Goal: Find specific page/section: Find specific page/section

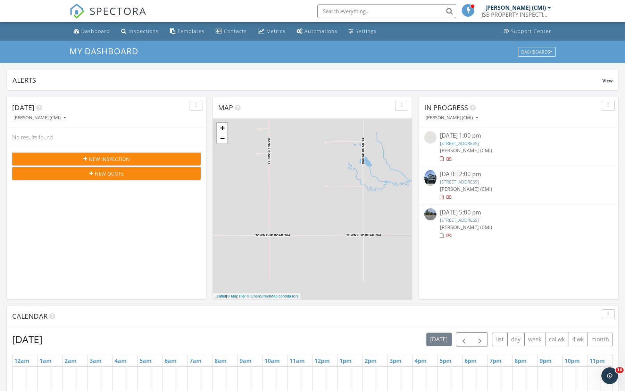
scroll to position [632, 625]
click at [466, 230] on div "[PERSON_NAME] (CMI)" at bounding box center [518, 226] width 157 height 7
click at [362, 7] on input "text" at bounding box center [387, 11] width 139 height 14
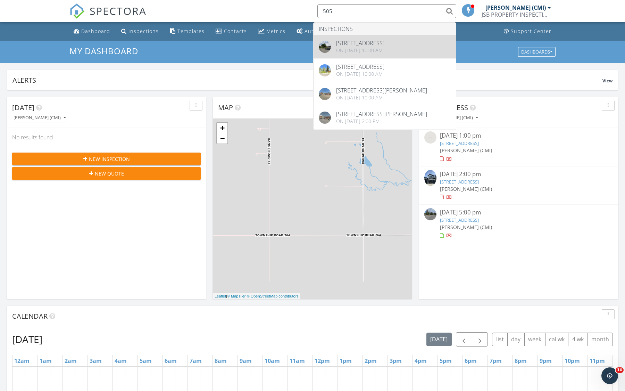
type input "505"
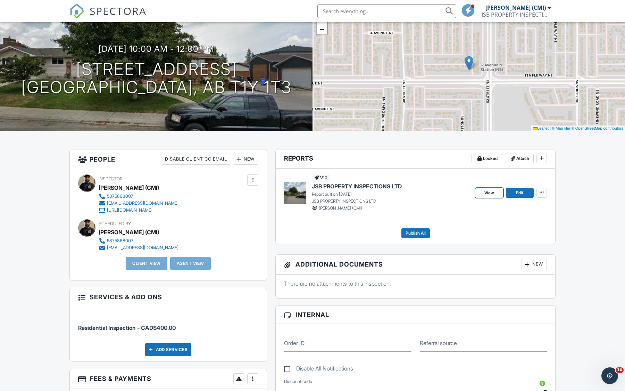
click at [486, 194] on span "View" at bounding box center [490, 192] width 10 height 7
